Goal: Find specific page/section: Find specific page/section

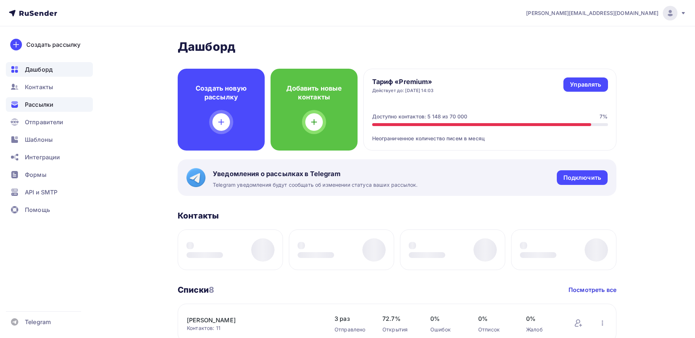
click at [41, 104] on span "Рассылки" at bounding box center [39, 104] width 28 height 9
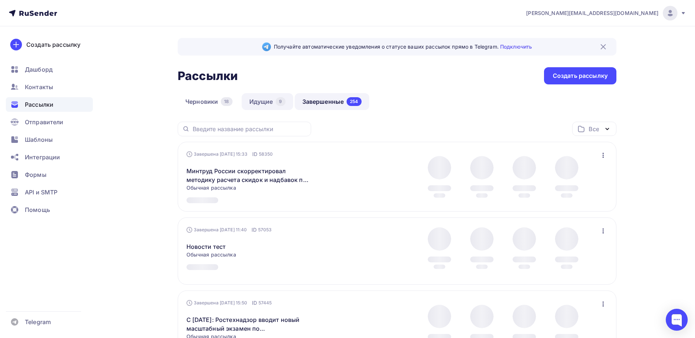
click at [250, 102] on link "Идущие 9" at bounding box center [267, 101] width 52 height 17
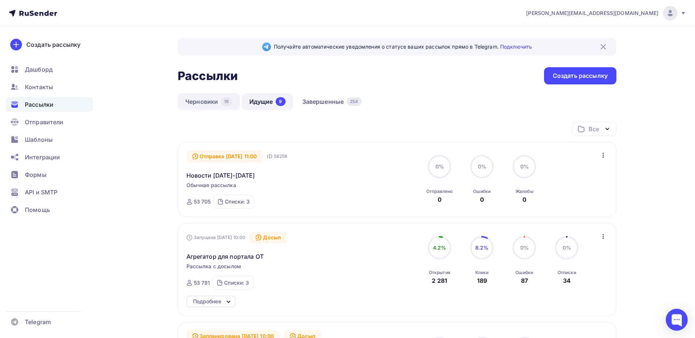
click at [212, 100] on link "Черновики 18" at bounding box center [209, 101] width 62 height 17
